Goal: Check status: Check status

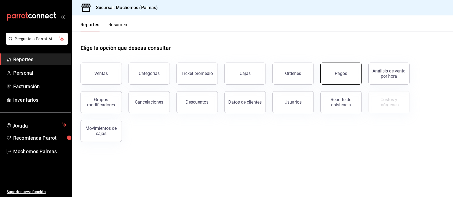
click at [336, 74] on div "Pagos" at bounding box center [341, 73] width 12 height 5
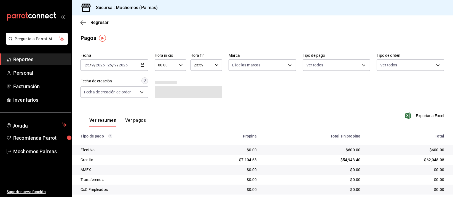
click at [171, 61] on input "00:00" at bounding box center [166, 65] width 22 height 11
click at [164, 109] on span "05" at bounding box center [161, 111] width 7 height 4
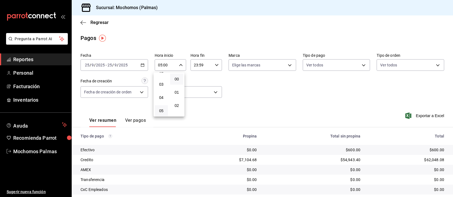
click at [398, 141] on div at bounding box center [226, 98] width 453 height 197
click at [338, 102] on div "Fecha [DATE] [DATE] - [DATE] [DATE] Hora inicio 05:00 Hora inicio Hora fin 23:5…" at bounding box center [263, 77] width 364 height 53
click at [128, 63] on div "[DATE] [DATE]" at bounding box center [118, 65] width 22 height 4
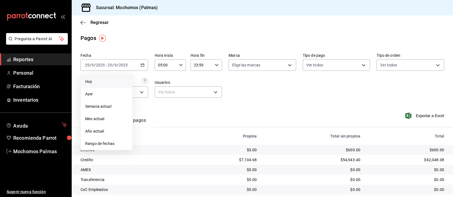
click at [115, 81] on span "Hoy" at bounding box center [106, 82] width 43 height 6
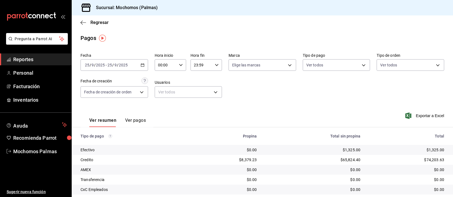
click at [168, 65] on input "00:00" at bounding box center [166, 65] width 22 height 11
click at [163, 111] on span "05" at bounding box center [161, 111] width 7 height 4
type input "05:00"
click at [257, 28] on div at bounding box center [226, 98] width 453 height 197
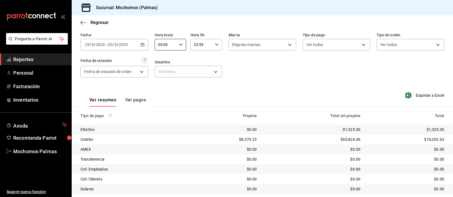
scroll to position [56, 0]
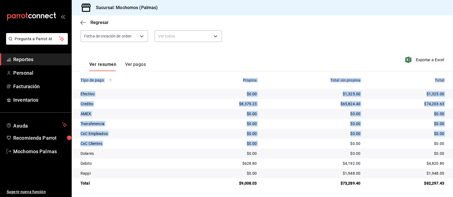
drag, startPoint x: 287, startPoint y: 141, endPoint x: 452, endPoint y: 212, distance: 180.1
click at [452, 197] on html "Pregunta a Parrot AI Reportes Personal Facturación Inventarios Ayuda Recomienda…" at bounding box center [226, 98] width 453 height 197
